Goal: Transaction & Acquisition: Subscribe to service/newsletter

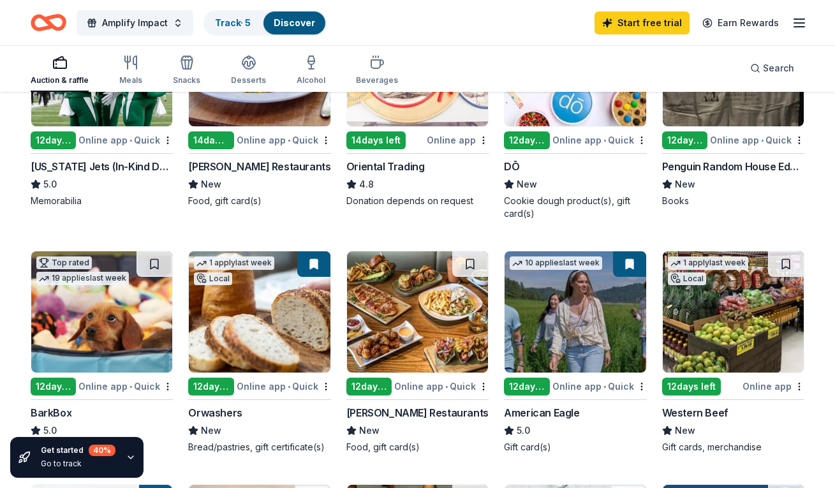
scroll to position [264, 0]
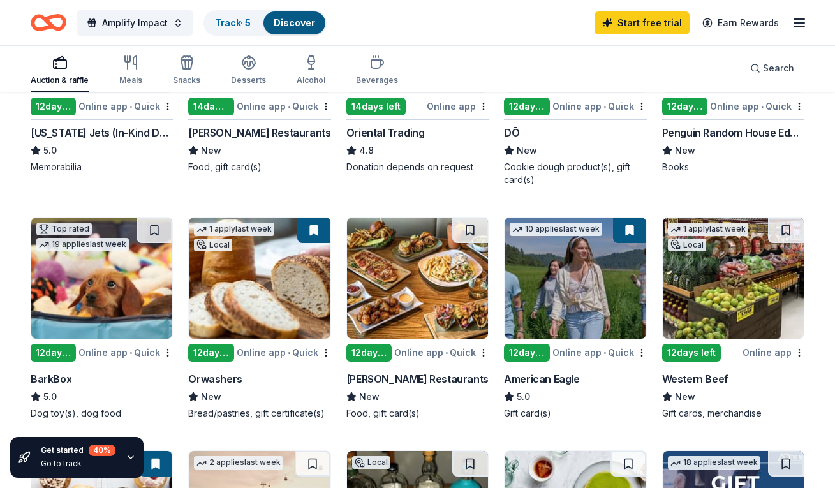
click at [425, 286] on img at bounding box center [417, 277] width 141 height 121
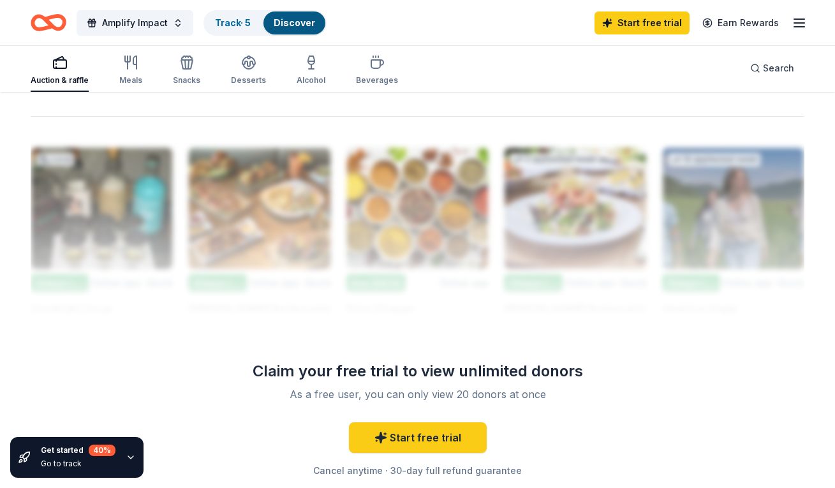
scroll to position [1096, 0]
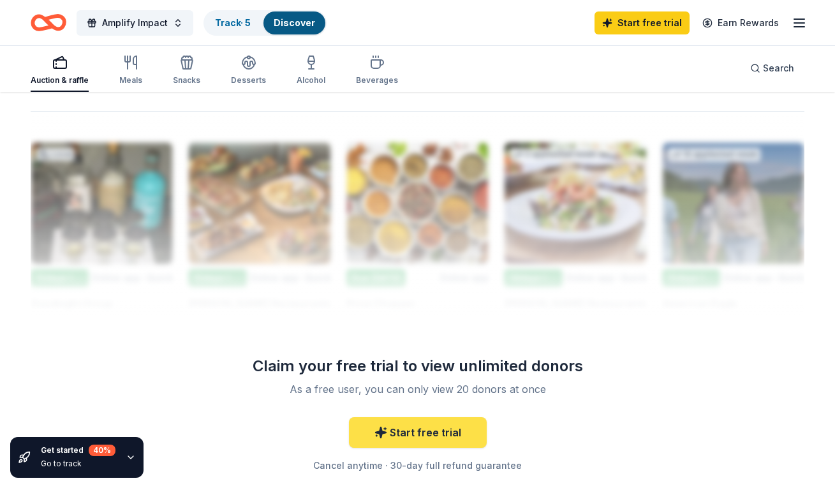
click at [376, 429] on icon at bounding box center [380, 432] width 13 height 13
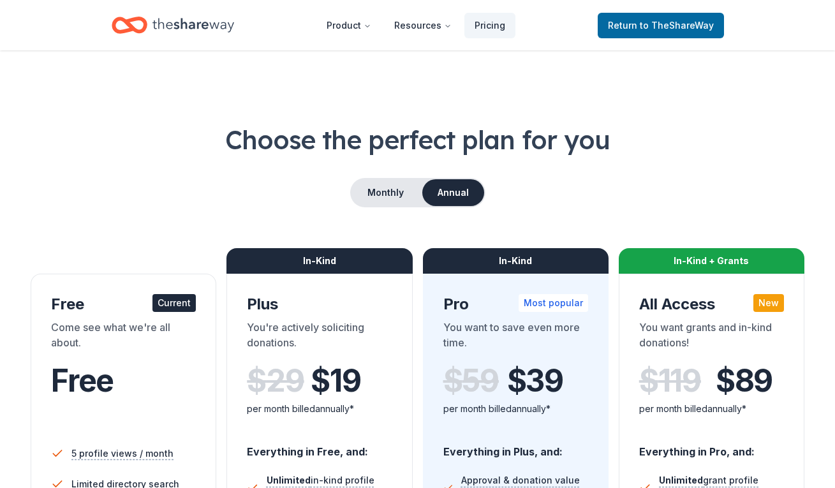
click at [180, 373] on div "Free" at bounding box center [123, 381] width 145 height 36
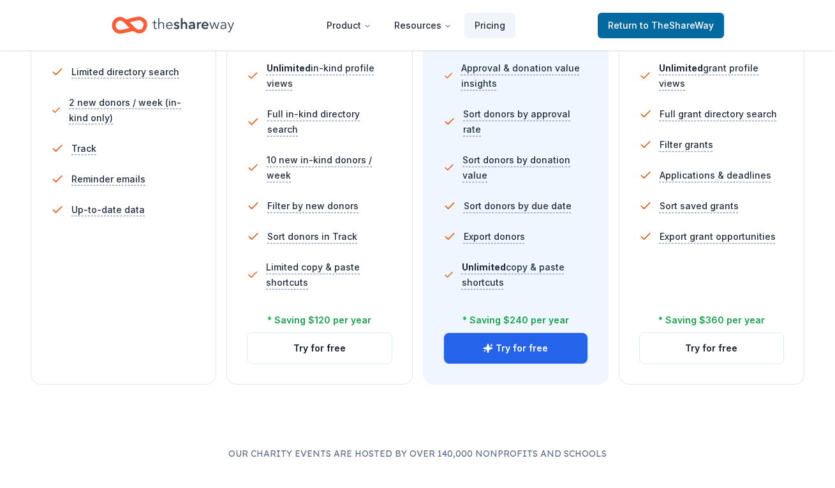
scroll to position [464, 0]
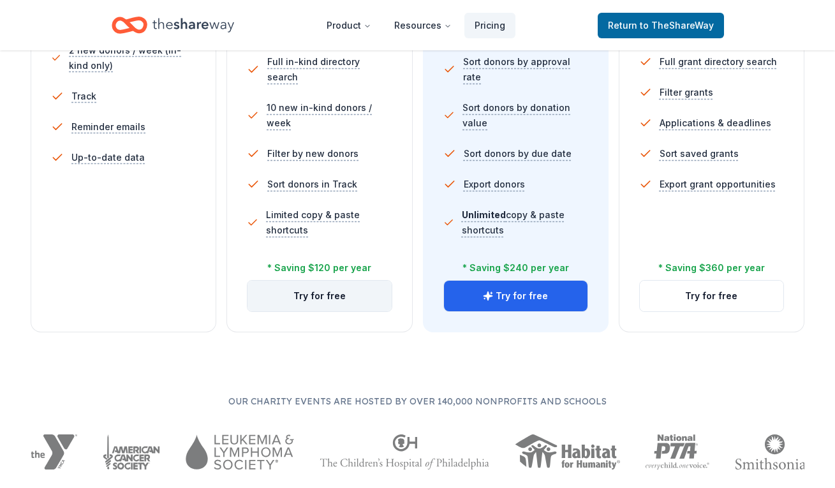
click at [305, 295] on button "Try for free" at bounding box center [318, 296] width 143 height 31
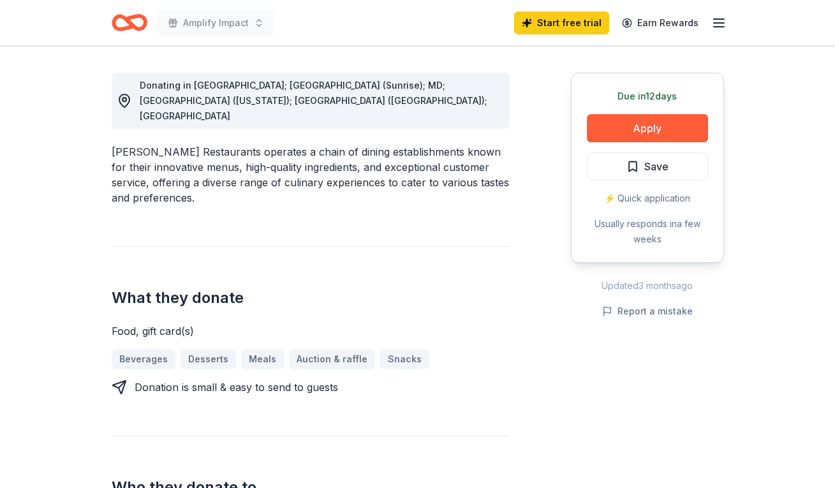
scroll to position [347, 0]
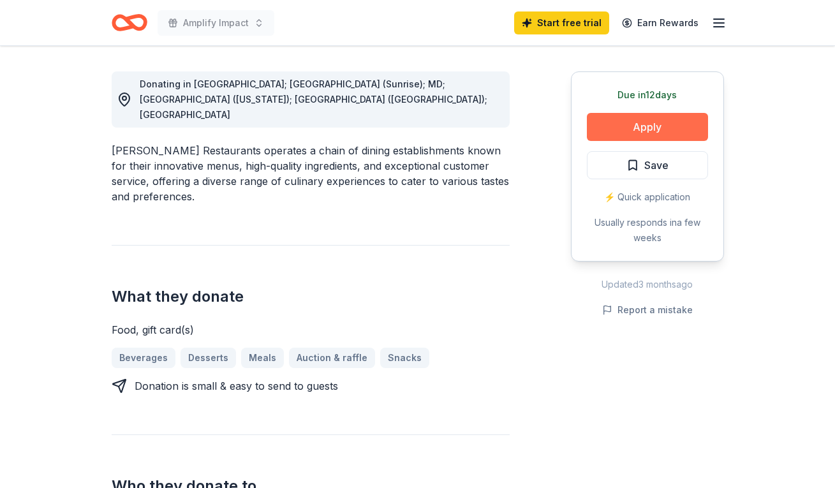
click at [650, 129] on button "Apply" at bounding box center [647, 127] width 121 height 28
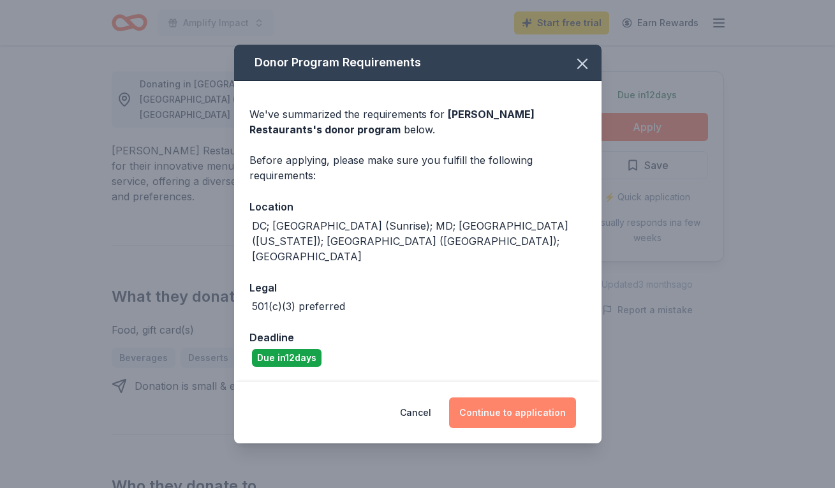
click at [497, 399] on button "Continue to application" at bounding box center [512, 412] width 127 height 31
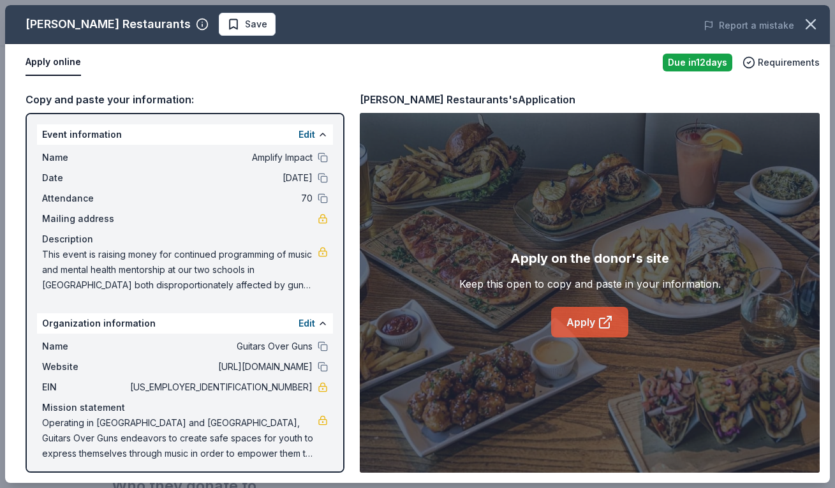
click at [595, 321] on link "Apply" at bounding box center [589, 322] width 77 height 31
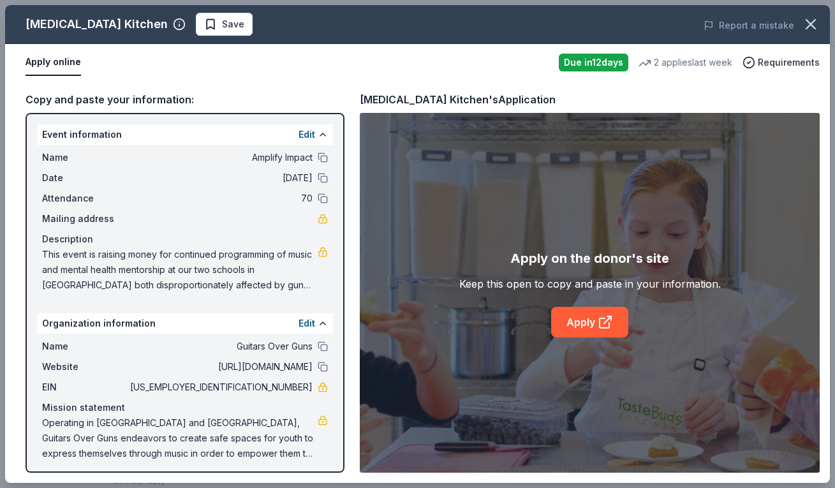
scroll to position [5, 0]
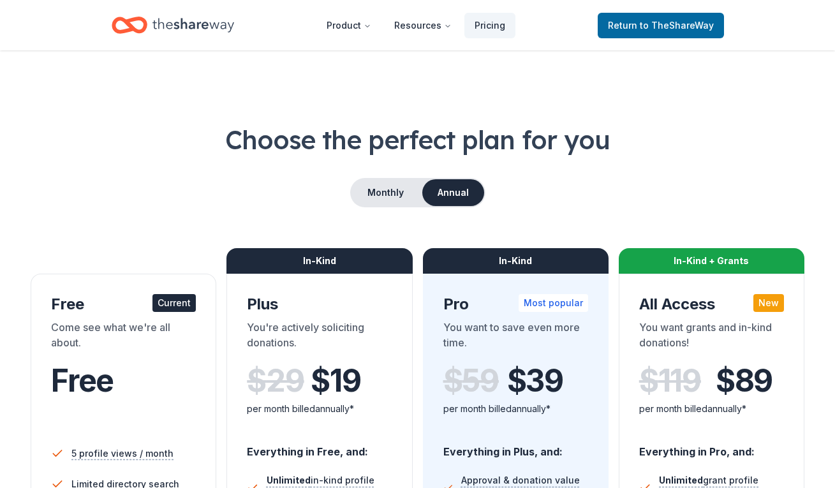
scroll to position [464, 0]
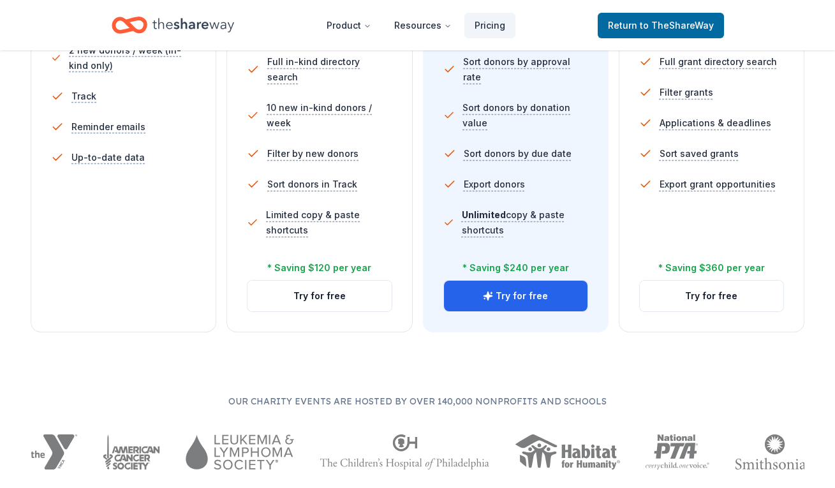
scroll to position [1096, 0]
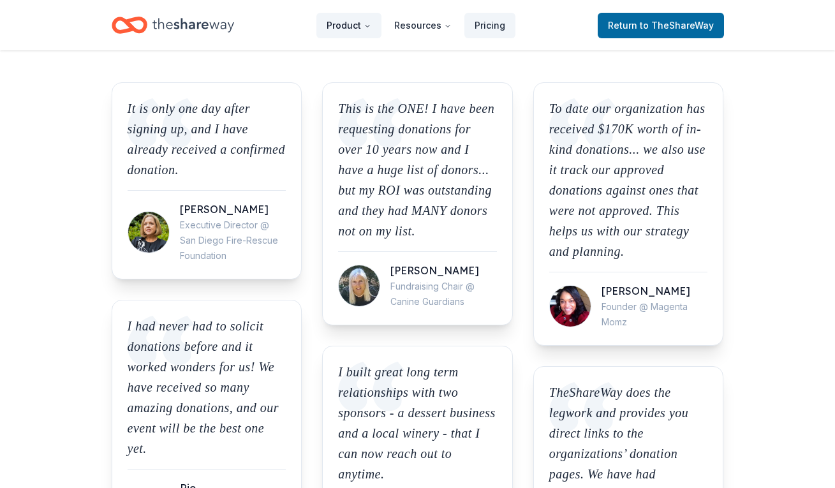
click at [356, 29] on button "Product" at bounding box center [348, 26] width 65 height 26
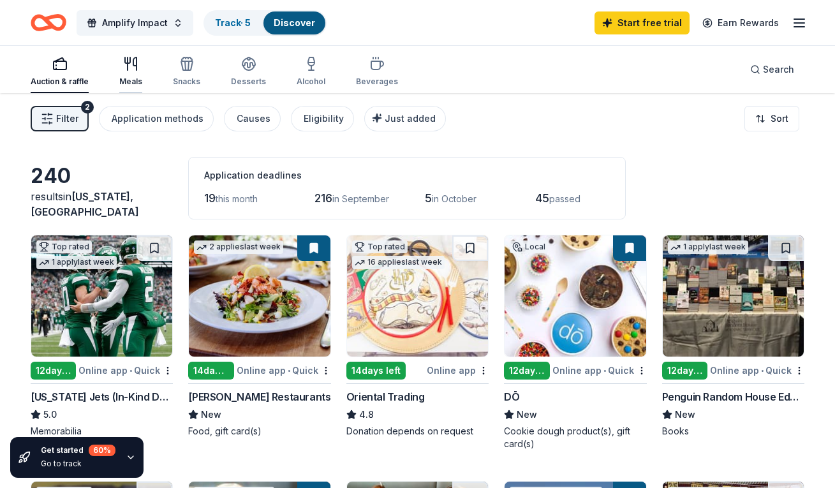
click at [131, 72] on div "Meals" at bounding box center [130, 71] width 23 height 31
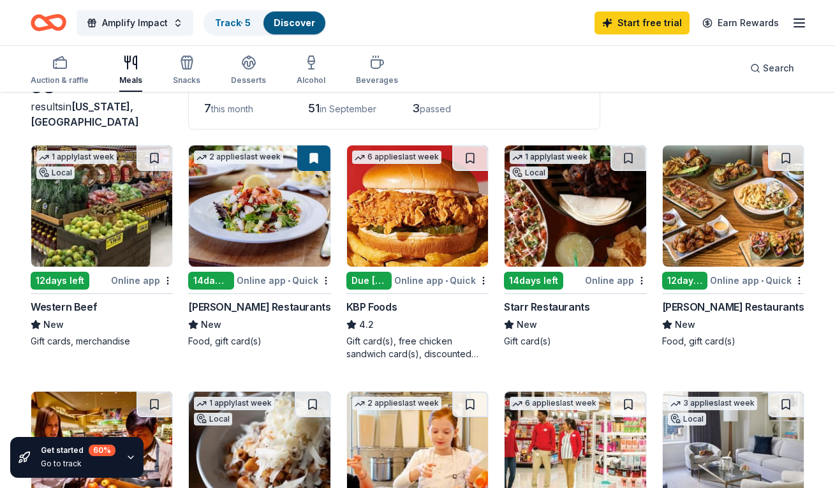
scroll to position [78, 0]
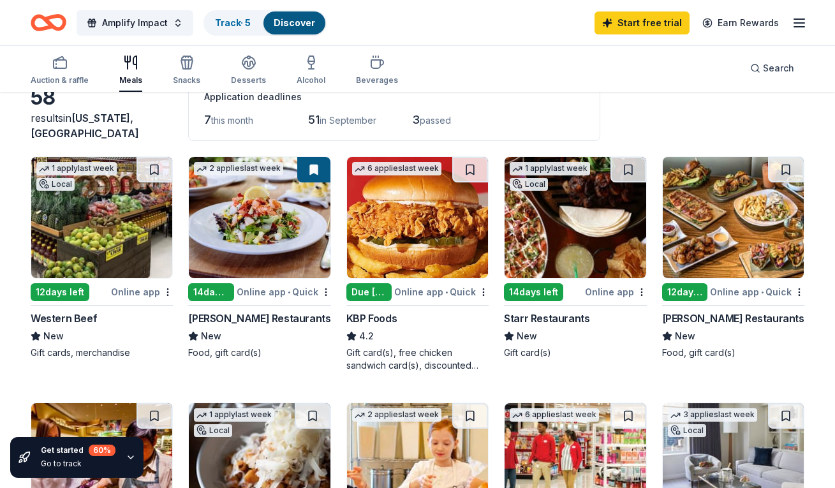
click at [550, 235] on img at bounding box center [574, 217] width 141 height 121
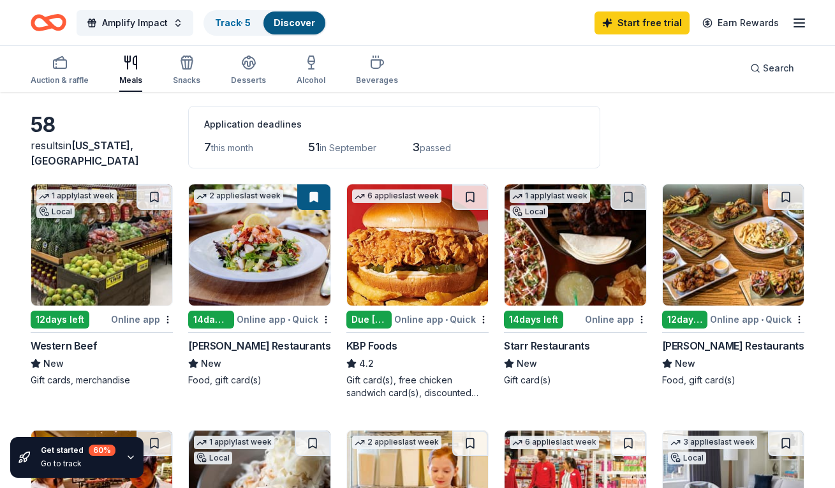
scroll to position [0, 0]
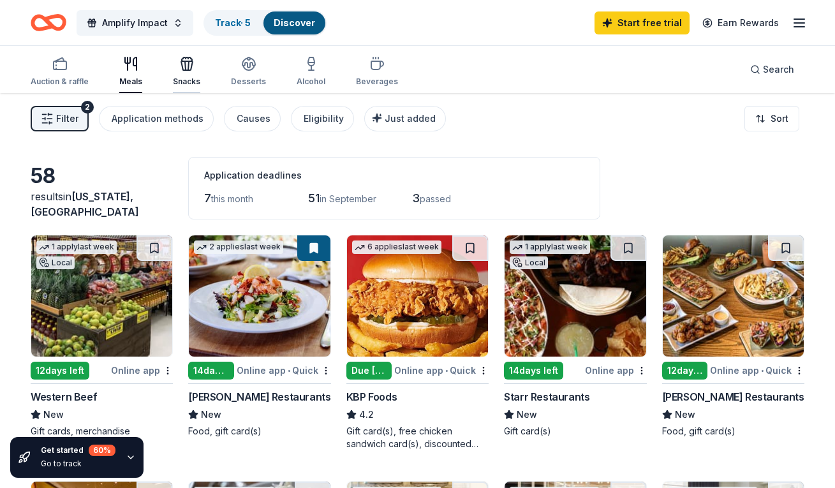
click at [193, 78] on div "Snacks" at bounding box center [186, 82] width 27 height 10
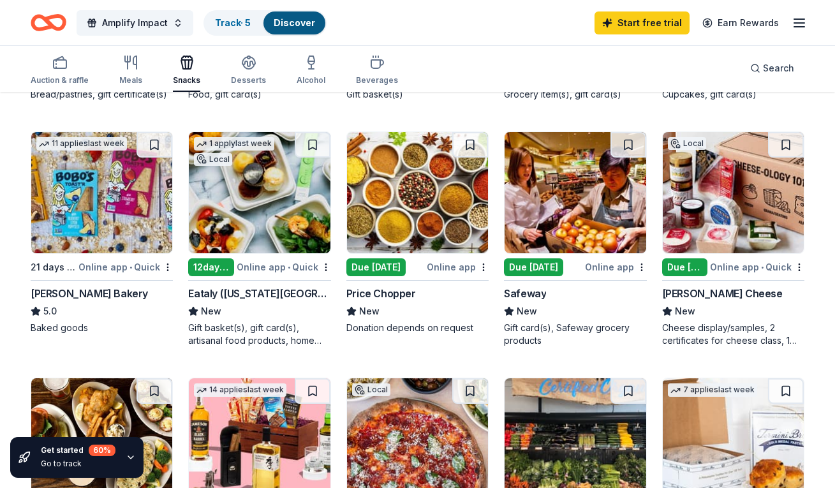
scroll to position [294, 0]
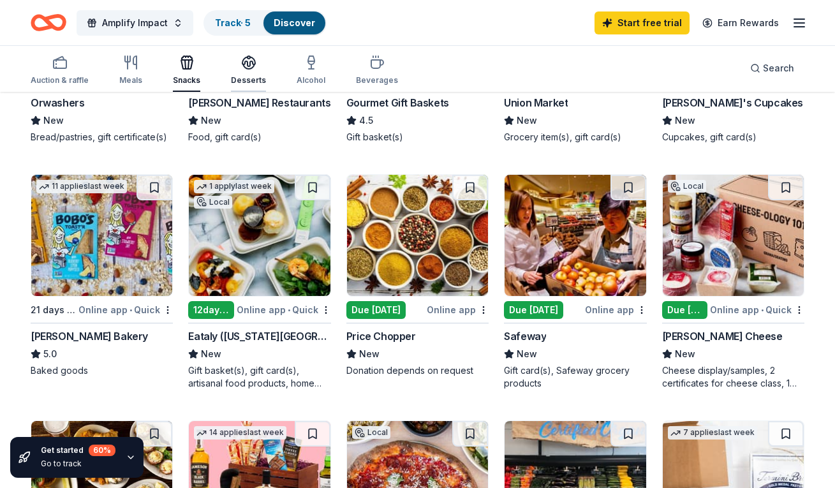
click at [243, 71] on div "Desserts" at bounding box center [248, 70] width 35 height 31
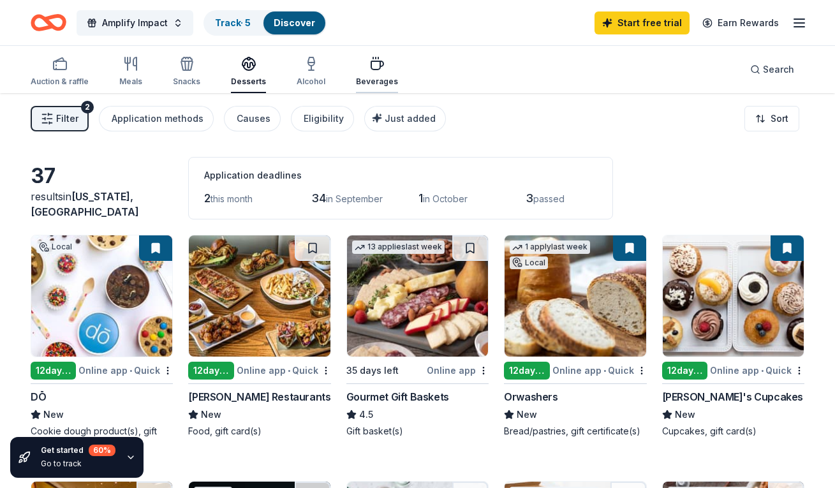
click at [378, 74] on div "Beverages" at bounding box center [377, 71] width 42 height 31
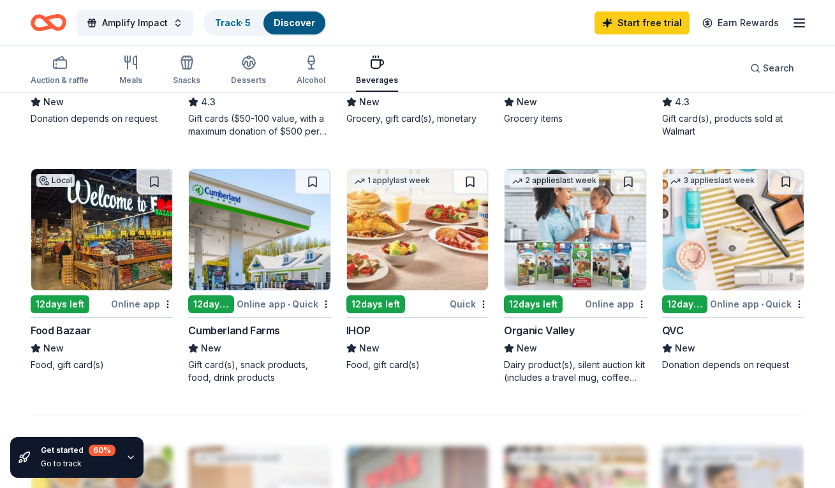
scroll to position [786, 0]
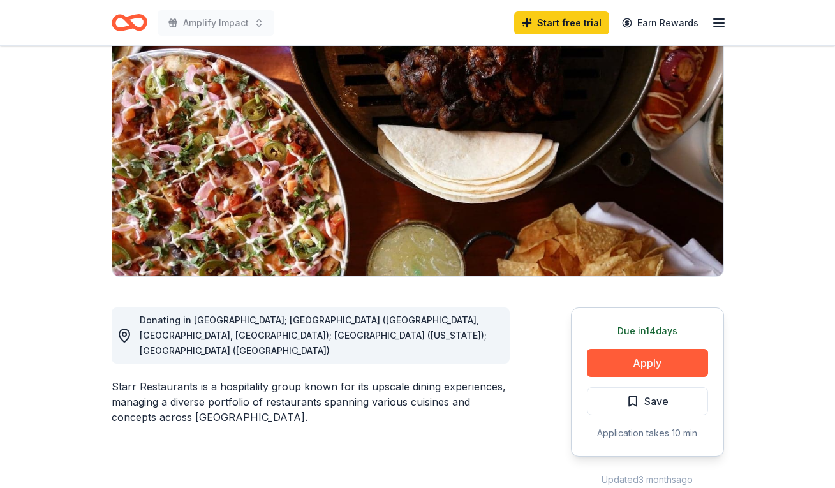
scroll to position [119, 0]
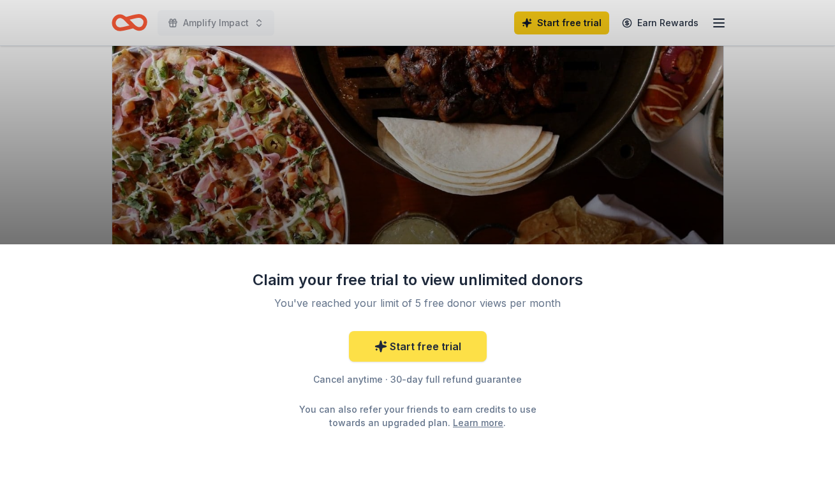
click at [389, 347] on link "Start free trial" at bounding box center [418, 346] width 138 height 31
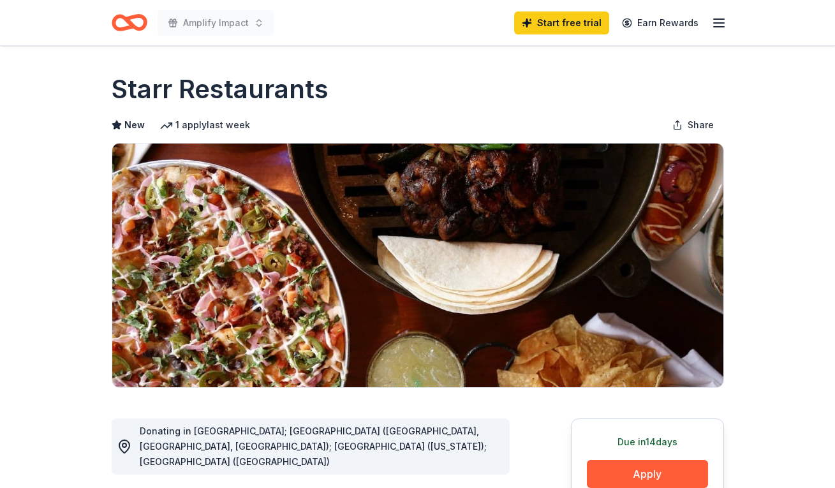
scroll to position [119, 0]
